Goal: Complete application form

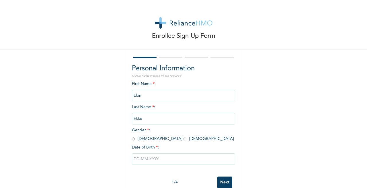
click at [132, 139] on input "radio" at bounding box center [133, 139] width 3 height 5
radio input "true"
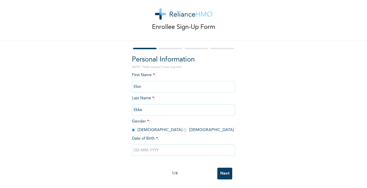
scroll to position [14, 0]
click at [132, 145] on input "text" at bounding box center [183, 150] width 103 height 11
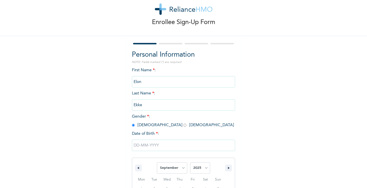
scroll to position [73, 0]
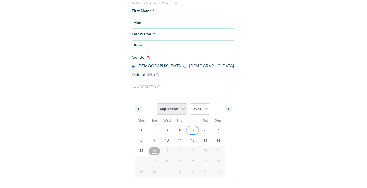
click at [181, 109] on select "January February March April May June July August September October November De…" at bounding box center [172, 109] width 30 height 11
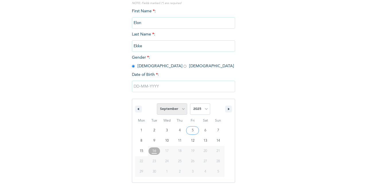
select select "1"
click at [157, 104] on select "January February March April May June July August September October November De…" at bounding box center [172, 109] width 30 height 11
click at [203, 109] on select "2025 2024 2023 2022 2021 2020 2019 2018 2017 2016 2015 2014 2013 2012 2011 2010…" at bounding box center [200, 109] width 20 height 11
select select "1990"
click at [190, 104] on select "2025 2024 2023 2022 2021 2020 2019 2018 2017 2016 2015 2014 2013 2012 2011 2010…" at bounding box center [200, 109] width 20 height 11
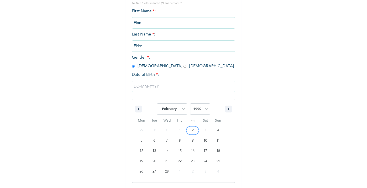
type input "[DATE]"
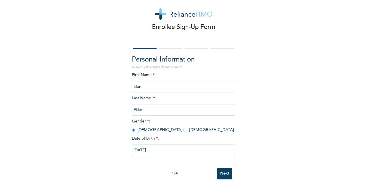
scroll to position [14, 0]
click at [147, 105] on input "Ekke" at bounding box center [183, 109] width 103 height 11
click at [143, 104] on input "Ekke" at bounding box center [183, 109] width 103 height 11
click at [143, 105] on input "Ekke" at bounding box center [183, 109] width 103 height 11
click at [222, 169] on input "Next" at bounding box center [224, 174] width 15 height 12
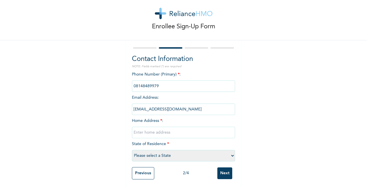
click at [133, 128] on input "text" at bounding box center [183, 132] width 103 height 11
type input "angwan barrister new nyanya appma village karu [GEOGRAPHIC_DATA]"
click at [142, 153] on select "Please select a State [PERSON_NAME] (FCT) [PERSON_NAME] Ibom [GEOGRAPHIC_DATA] …" at bounding box center [183, 155] width 103 height 11
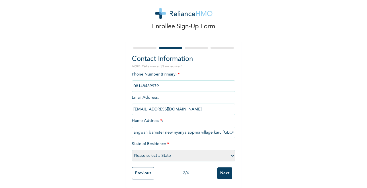
select select "26"
click at [132, 150] on select "Please select a State [PERSON_NAME] (FCT) [PERSON_NAME] Ibom [GEOGRAPHIC_DATA] …" at bounding box center [183, 155] width 103 height 11
click at [217, 170] on input "Next" at bounding box center [224, 174] width 15 height 12
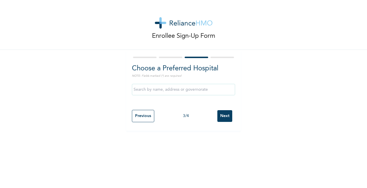
click at [147, 91] on input "text" at bounding box center [183, 89] width 103 height 11
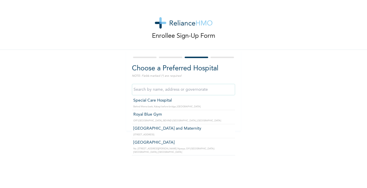
scroll to position [118, 0]
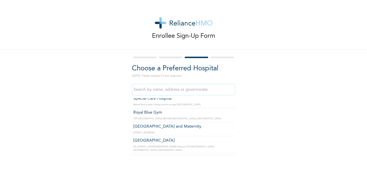
type input "[GEOGRAPHIC_DATA]"
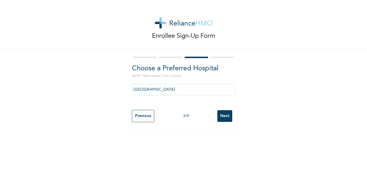
click at [220, 118] on input "Next" at bounding box center [224, 116] width 15 height 12
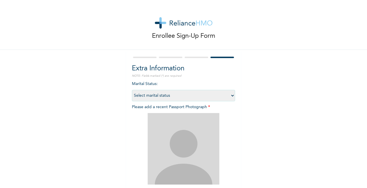
click at [228, 94] on select "Select marital status [DEMOGRAPHIC_DATA] Married [DEMOGRAPHIC_DATA] Widow/[DEMO…" at bounding box center [183, 95] width 103 height 11
select select "2"
click at [132, 90] on select "Select marital status [DEMOGRAPHIC_DATA] Married [DEMOGRAPHIC_DATA] Widow/[DEMO…" at bounding box center [183, 95] width 103 height 11
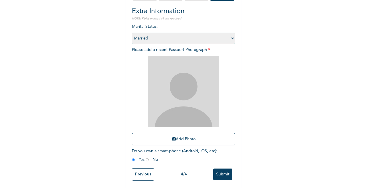
scroll to position [63, 0]
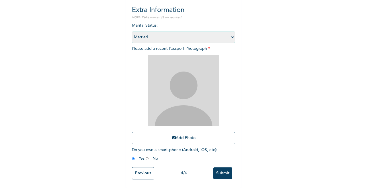
click at [141, 170] on input "Previous" at bounding box center [143, 174] width 22 height 12
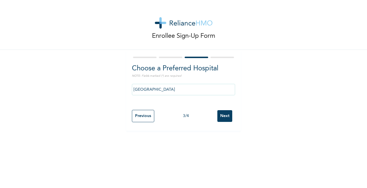
click at [139, 114] on input "Previous" at bounding box center [143, 116] width 22 height 12
select select "26"
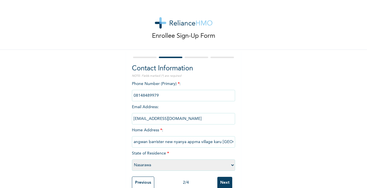
click at [133, 180] on input "Previous" at bounding box center [143, 183] width 22 height 12
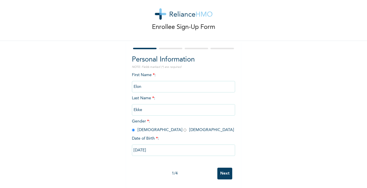
scroll to position [14, 0]
